Goal: Check status

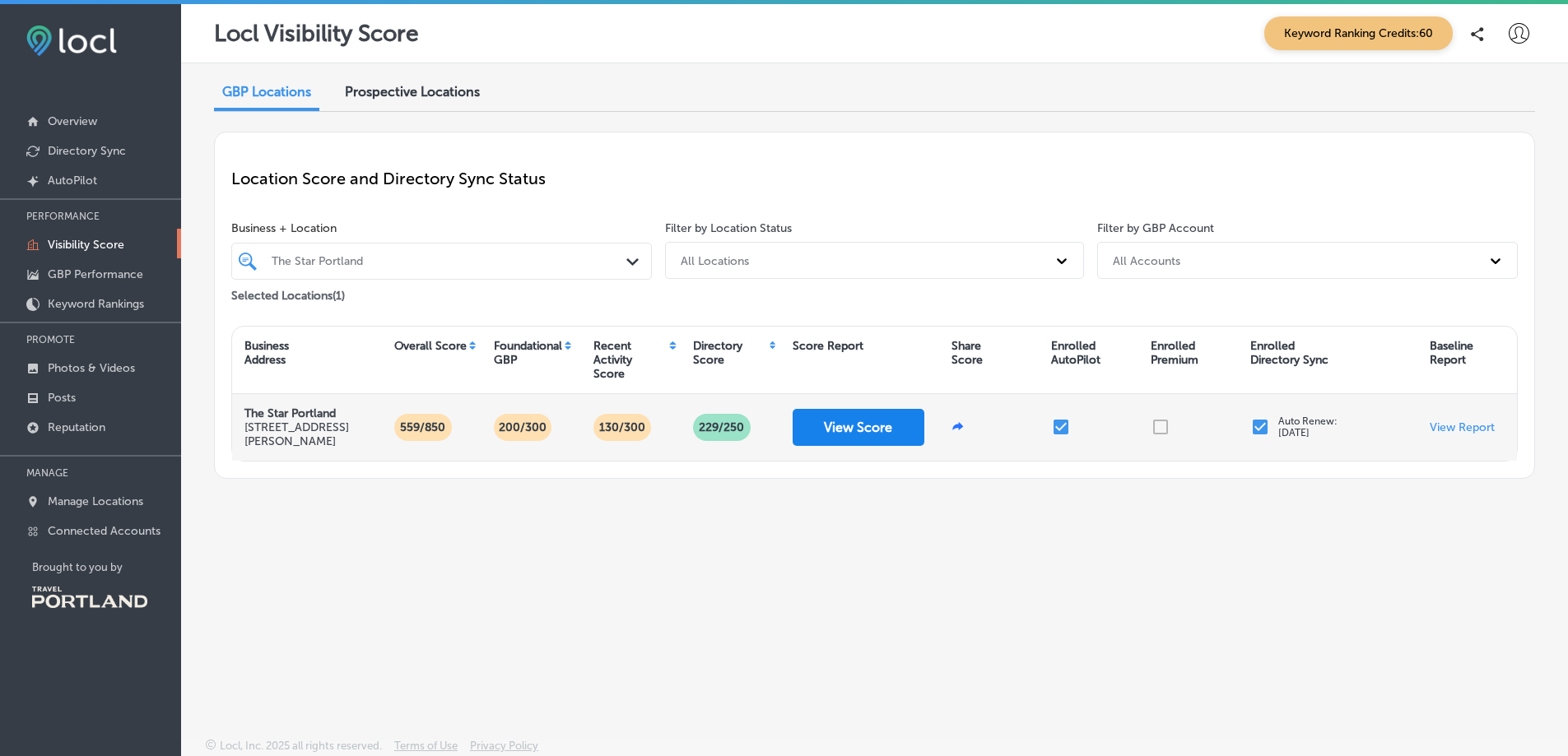
click at [865, 422] on button "View Score" at bounding box center [858, 428] width 132 height 37
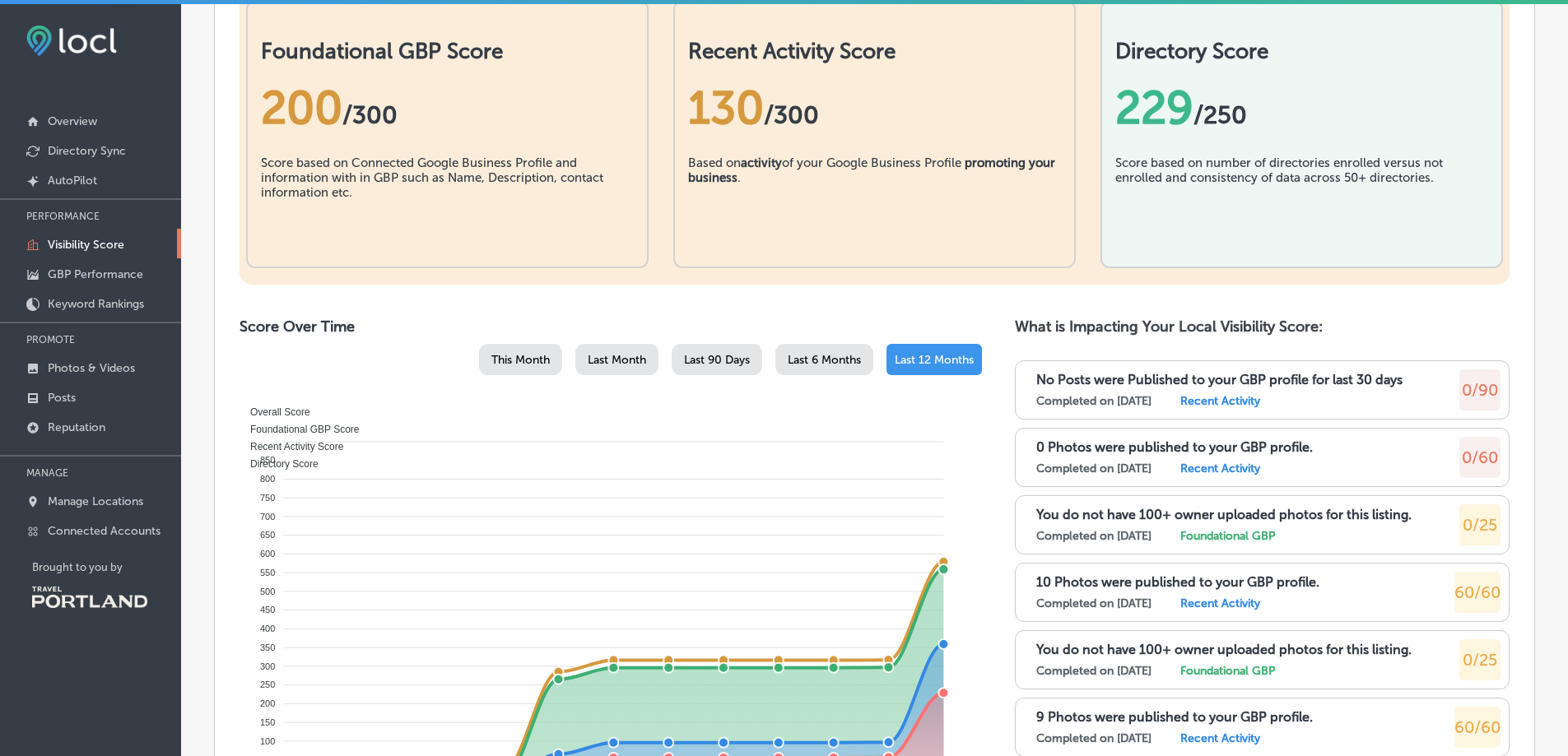
scroll to position [658, 0]
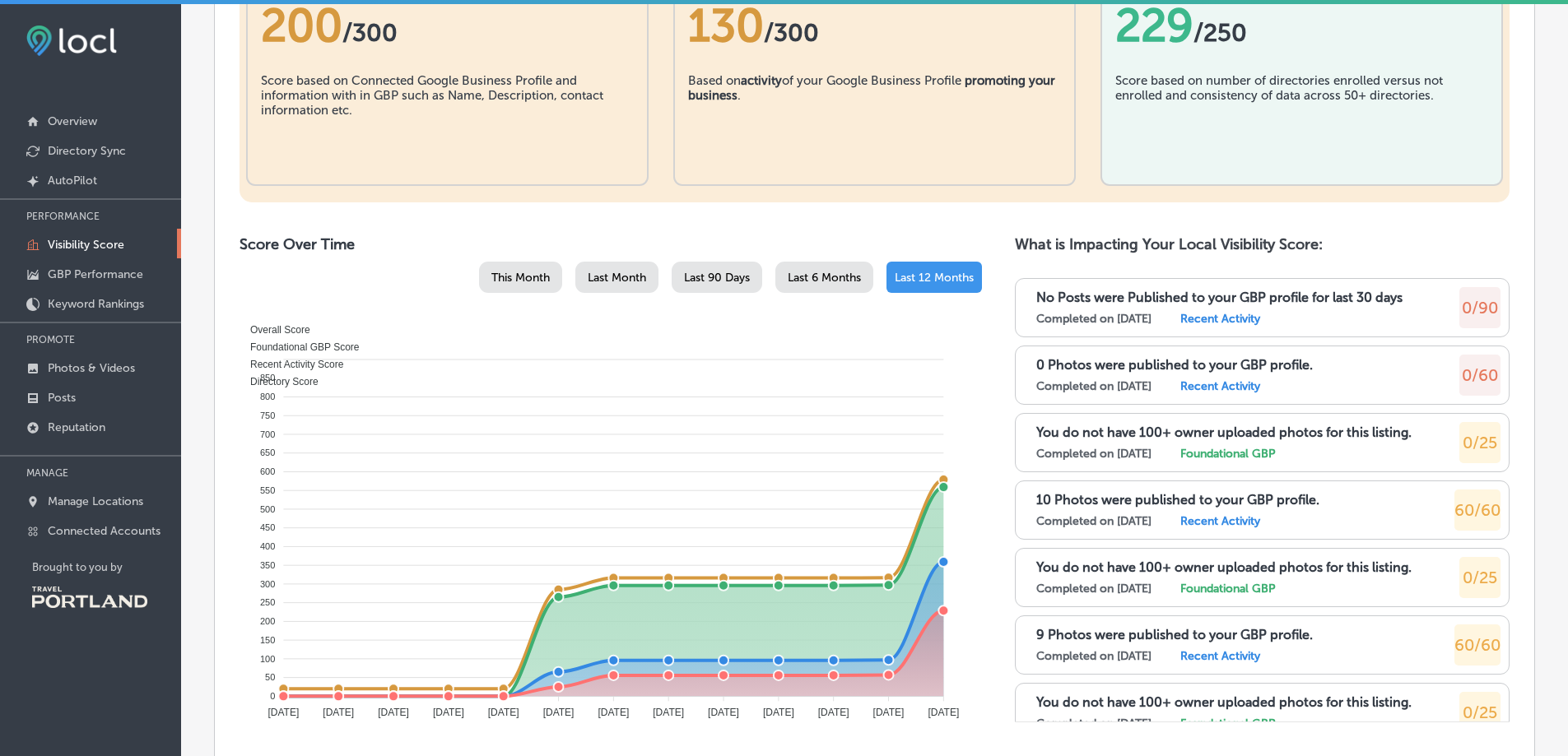
click at [1218, 452] on label "Foundational GBP" at bounding box center [1227, 453] width 95 height 14
drag, startPoint x: 1215, startPoint y: 457, endPoint x: 1273, endPoint y: 447, distance: 58.9
click at [1217, 457] on label "Foundational GBP" at bounding box center [1227, 453] width 95 height 14
click at [1297, 447] on div "Completed on [DATE] Foundational GBP" at bounding box center [1217, 453] width 363 height 14
click at [1299, 432] on p "You do not have 100+ owner uploaded photos for this listing." at bounding box center [1223, 433] width 375 height 16
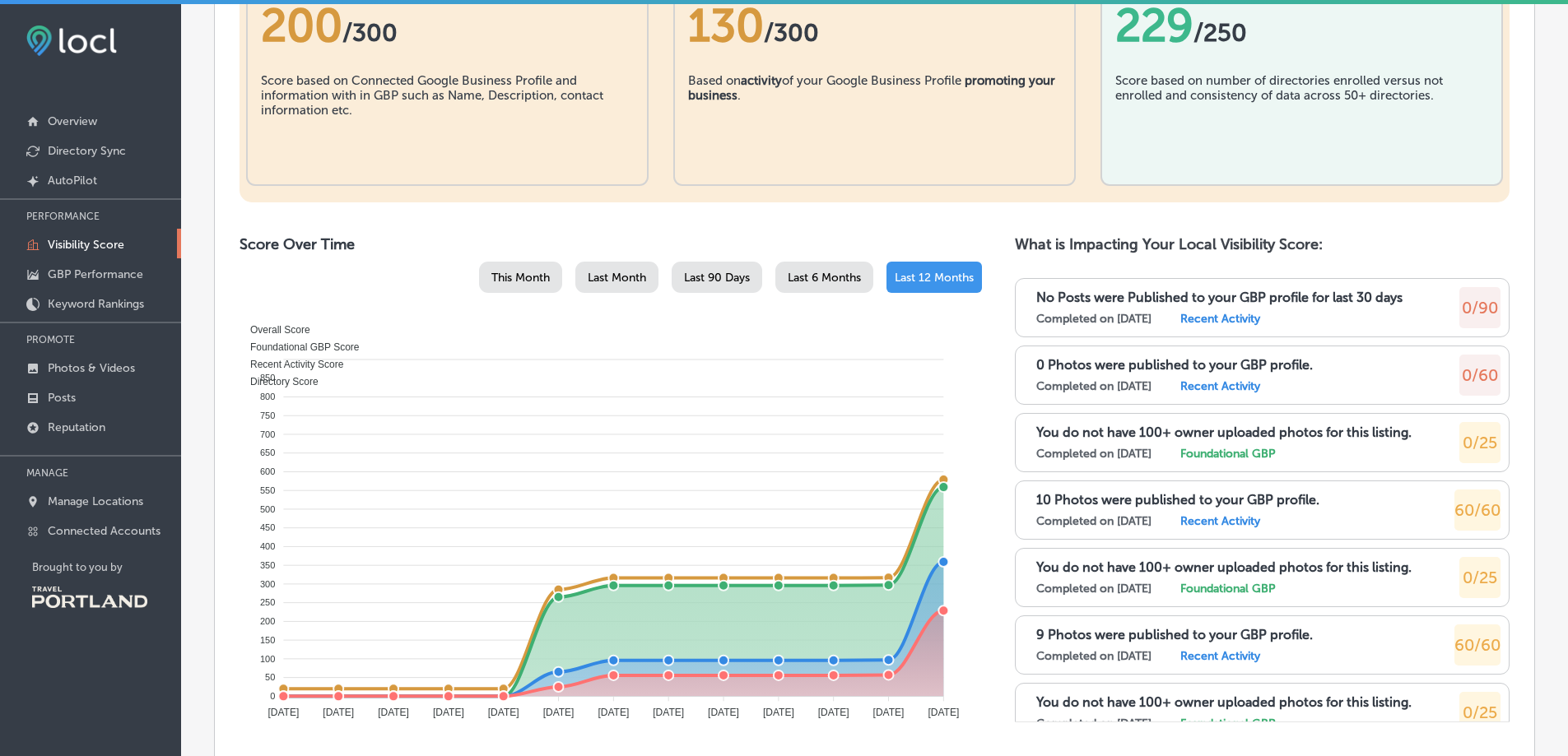
click at [1216, 523] on label "Recent Activity" at bounding box center [1219, 521] width 80 height 14
drag, startPoint x: 1122, startPoint y: 498, endPoint x: 1086, endPoint y: 502, distance: 36.2
click at [1119, 498] on p "10 Photos were published to your GBP profile." at bounding box center [1177, 500] width 283 height 16
